Goal: Find contact information

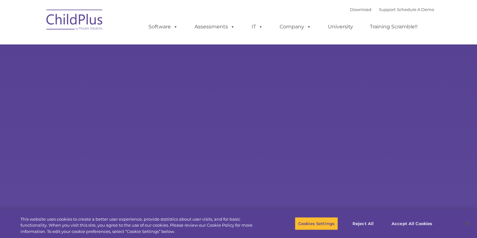
select select "MEDIUM"
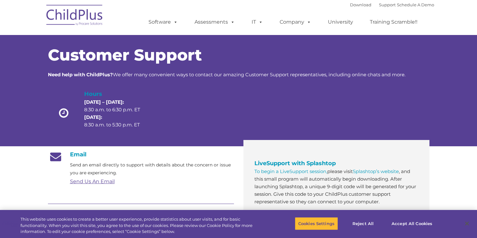
click at [85, 180] on link "Send Us An Email" at bounding box center [92, 182] width 45 height 6
click at [107, 180] on link "Send Us An Email" at bounding box center [92, 182] width 45 height 6
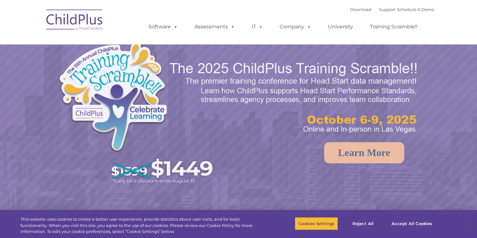
select select "MEDIUM"
